Goal: Information Seeking & Learning: Learn about a topic

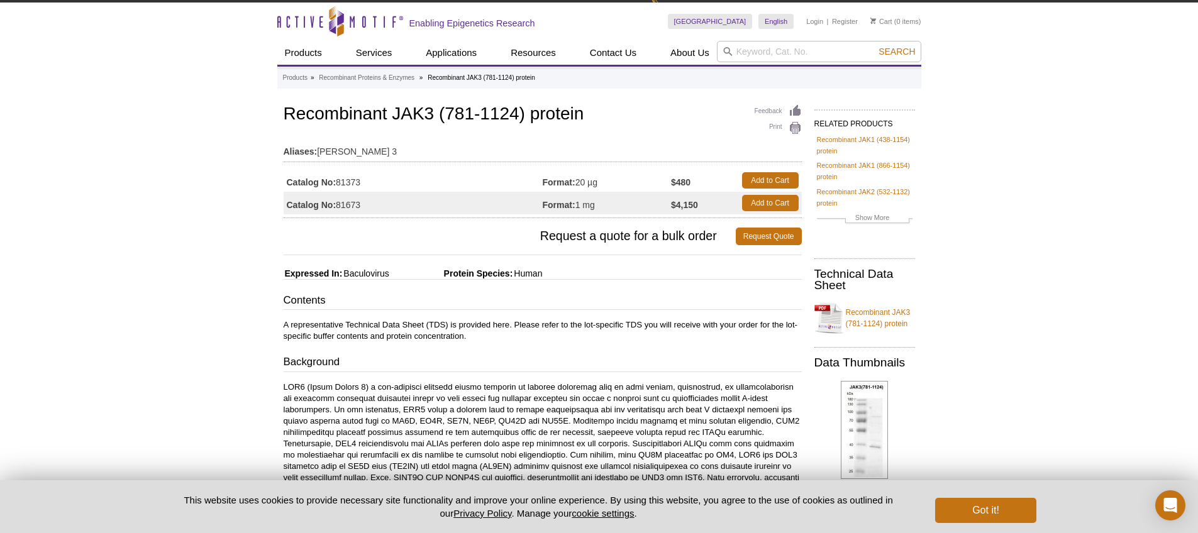
scroll to position [18, 0]
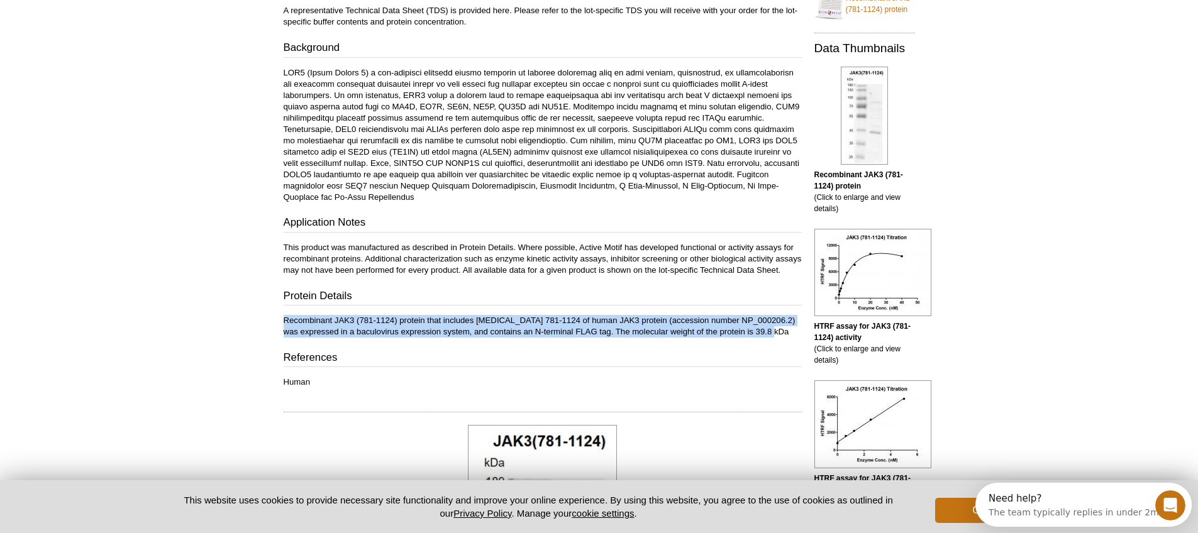
drag, startPoint x: 778, startPoint y: 344, endPoint x: 277, endPoint y: 331, distance: 500.9
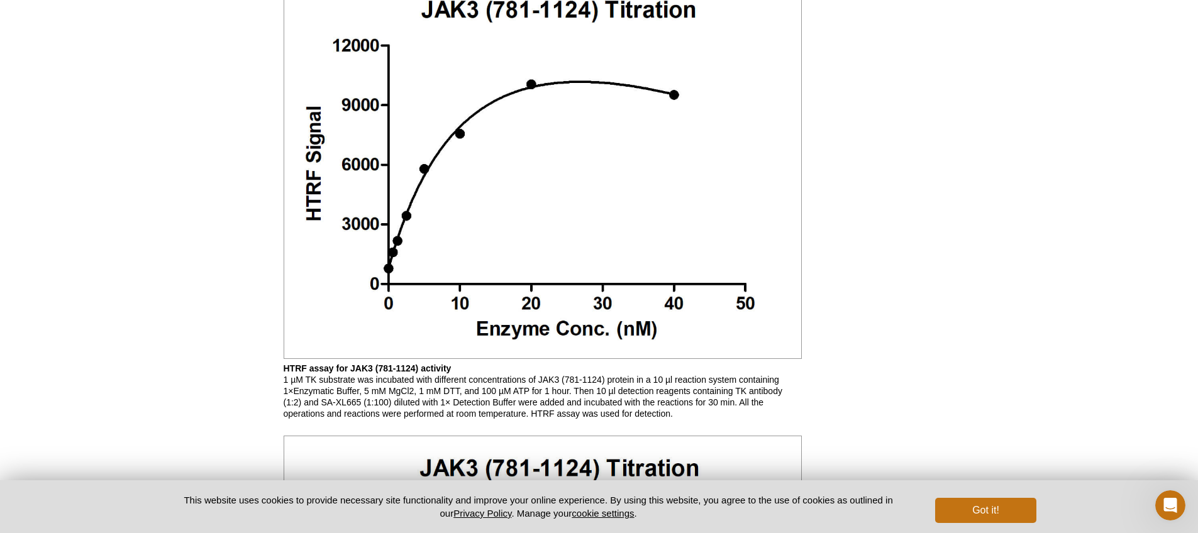
scroll to position [1163, 0]
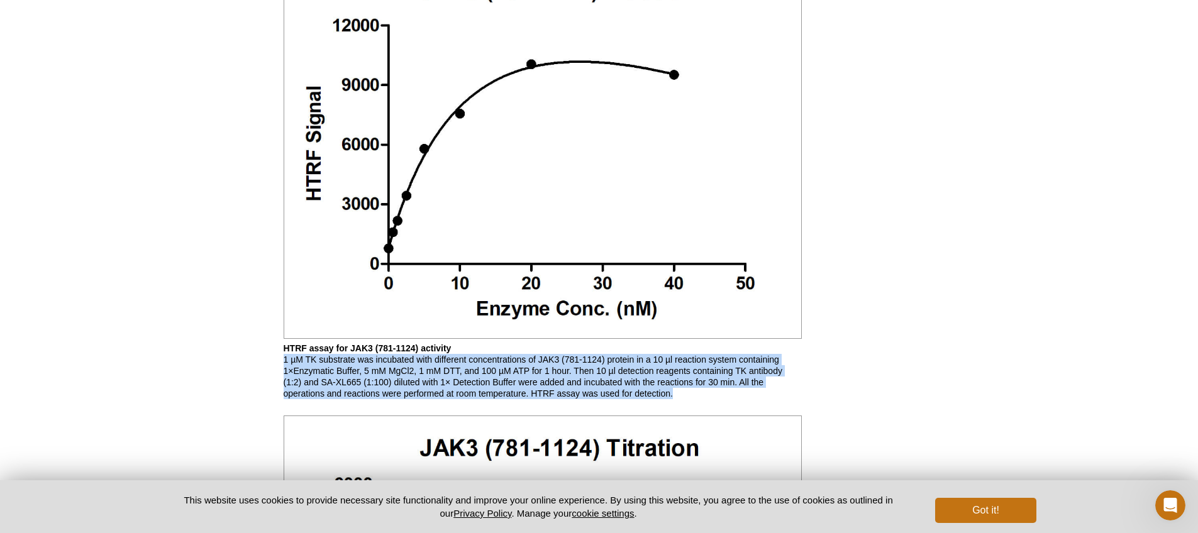
drag, startPoint x: 682, startPoint y: 408, endPoint x: 254, endPoint y: 376, distance: 429.0
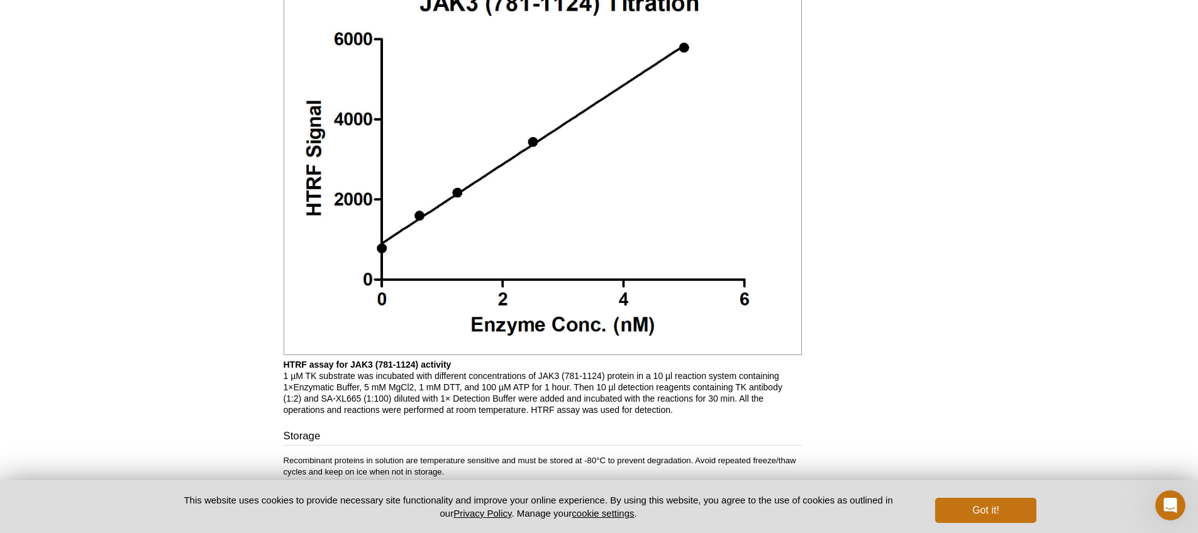
scroll to position [1638, 0]
